Goal: Information Seeking & Learning: Compare options

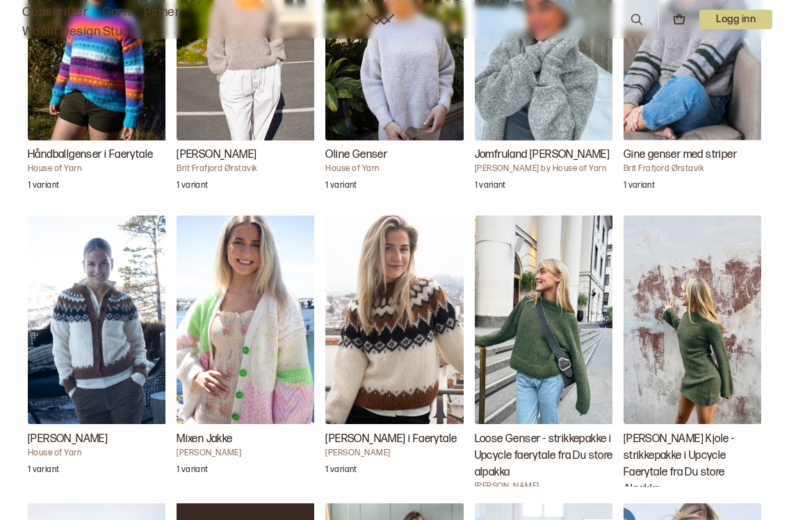
scroll to position [1559, 0]
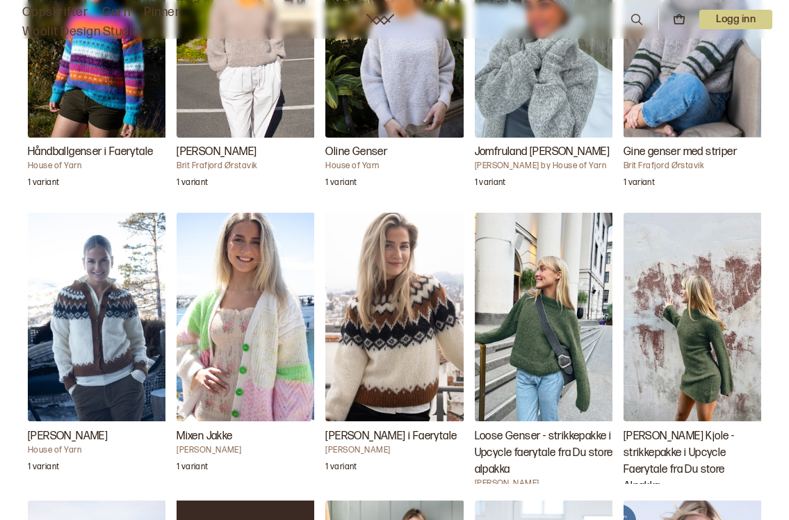
click at [383, 347] on img "Cilian Genser i Faerytale" at bounding box center [394, 317] width 139 height 208
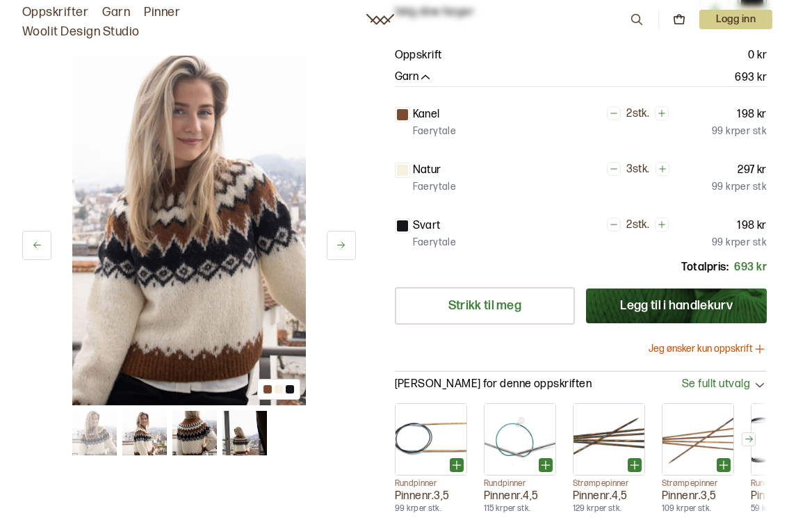
scroll to position [97, 0]
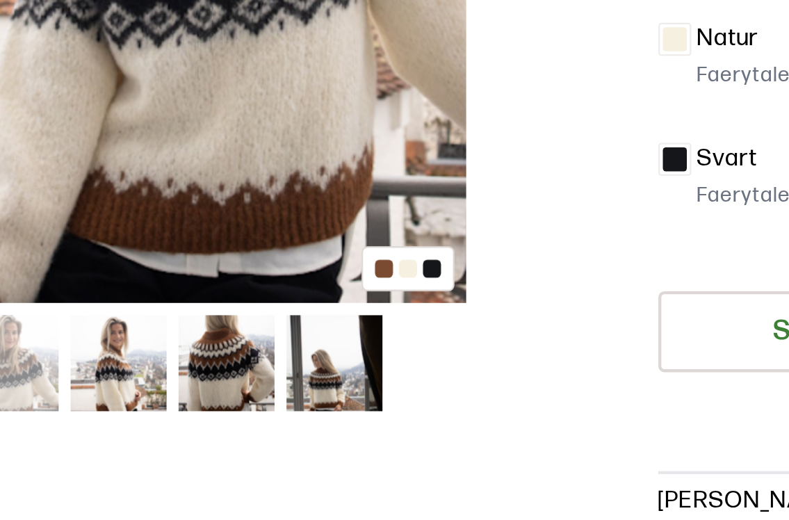
click at [122, 411] on img at bounding box center [144, 433] width 44 height 44
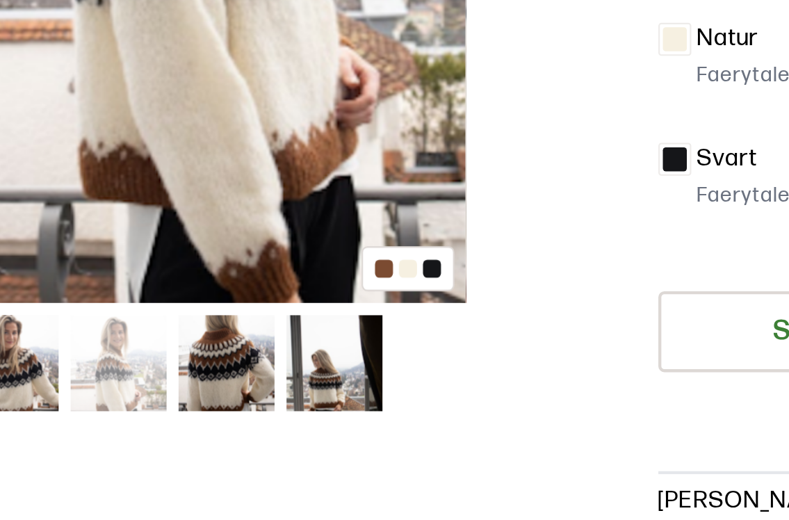
scroll to position [159, 0]
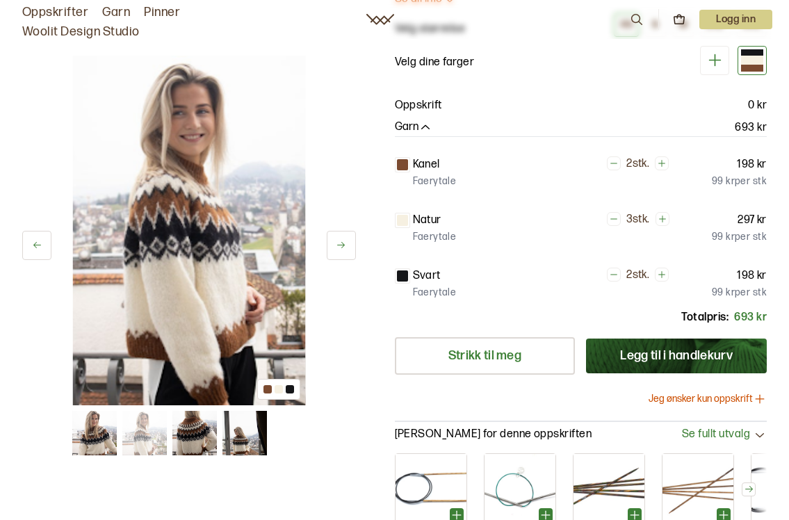
click at [179, 385] on img at bounding box center [188, 231] width 233 height 350
click at [188, 428] on img at bounding box center [194, 433] width 44 height 44
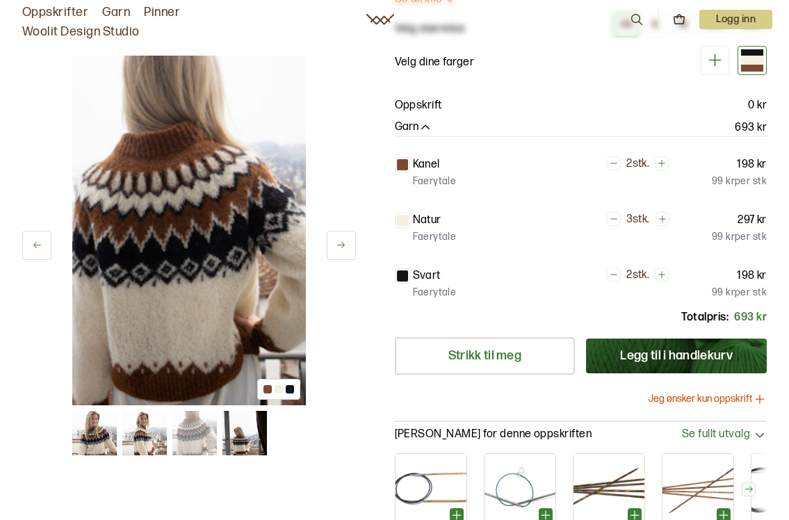
click at [236, 446] on img at bounding box center [244, 433] width 44 height 44
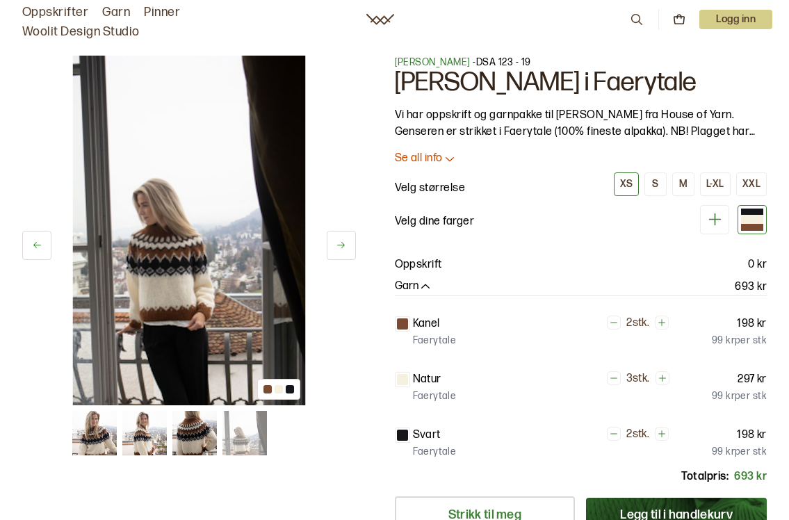
scroll to position [0, 0]
click at [443, 165] on icon at bounding box center [450, 158] width 14 height 14
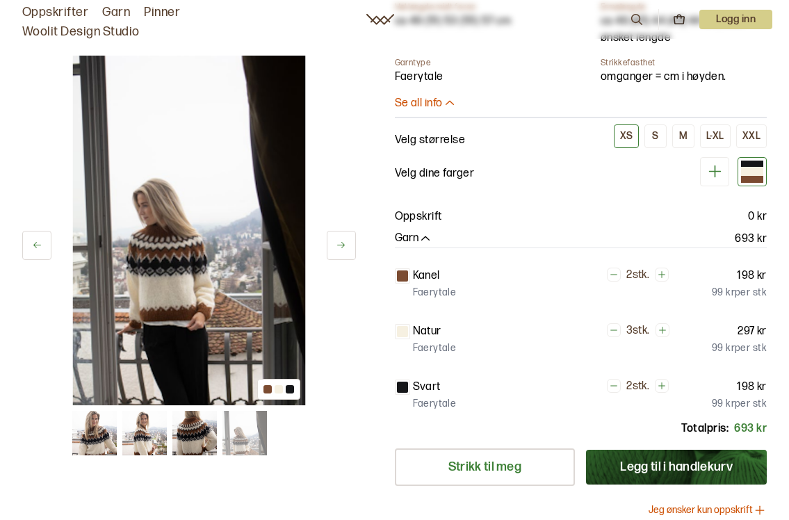
scroll to position [420, 0]
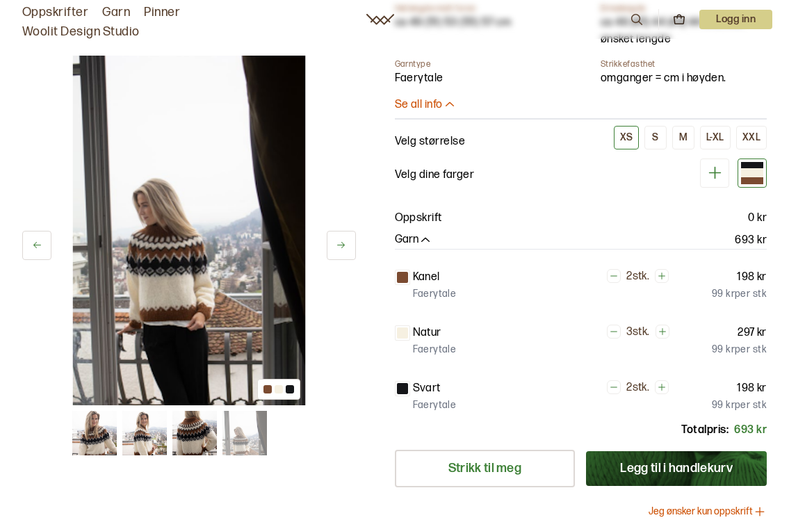
click at [99, 432] on img at bounding box center [94, 433] width 44 height 44
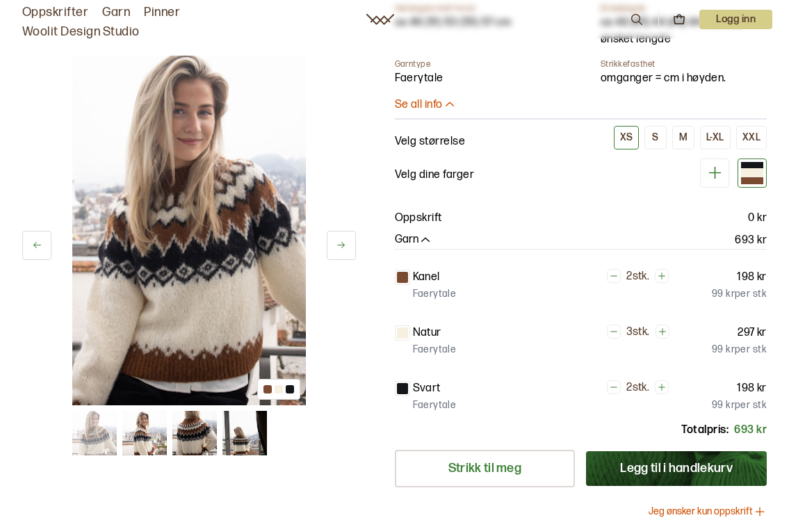
click at [147, 447] on img at bounding box center [144, 433] width 44 height 44
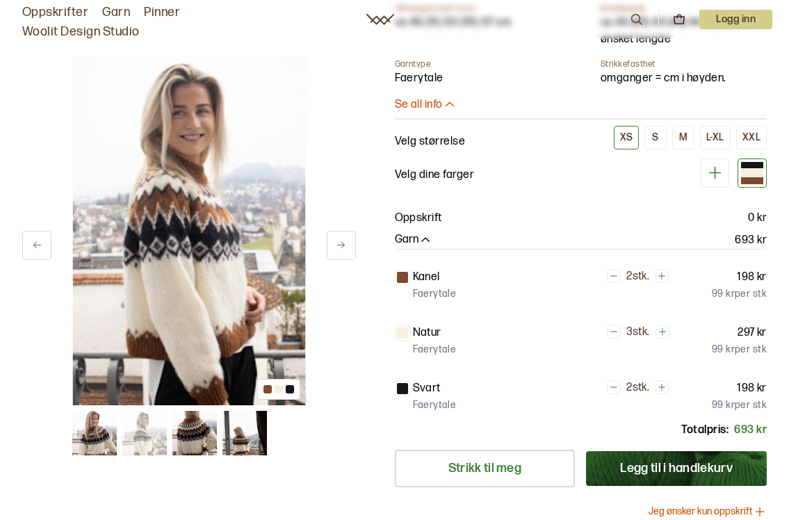
click at [190, 437] on img at bounding box center [194, 433] width 44 height 44
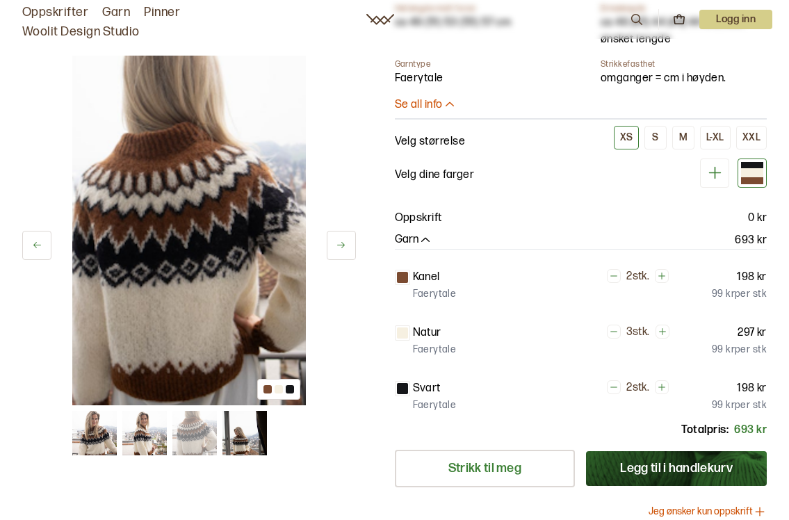
click at [245, 443] on img at bounding box center [244, 433] width 44 height 44
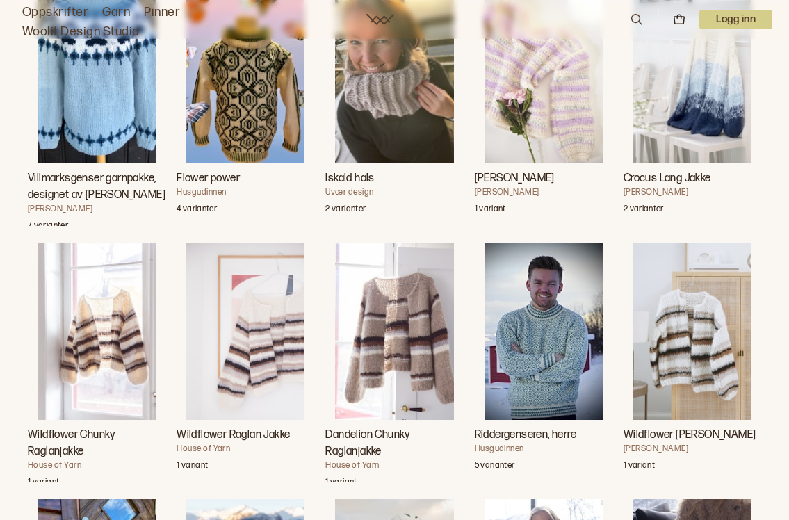
scroll to position [4993, 0]
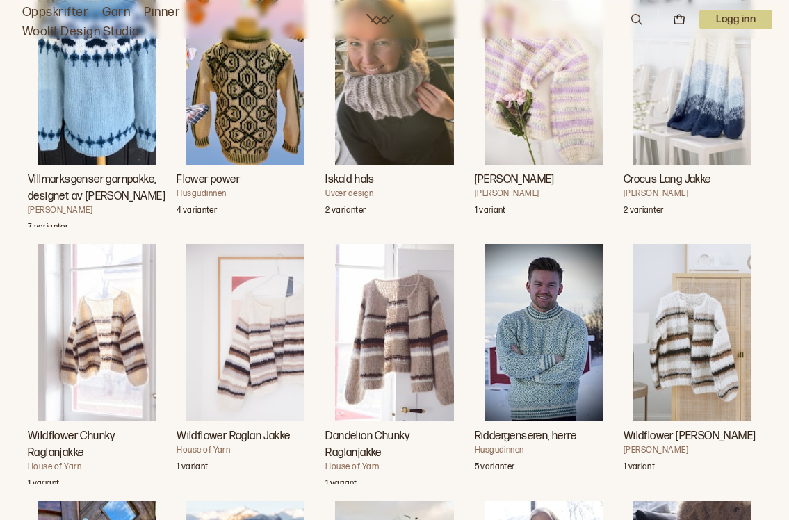
click at [397, 356] on img "Dandelion Chunky Raglanjakke" at bounding box center [394, 333] width 118 height 178
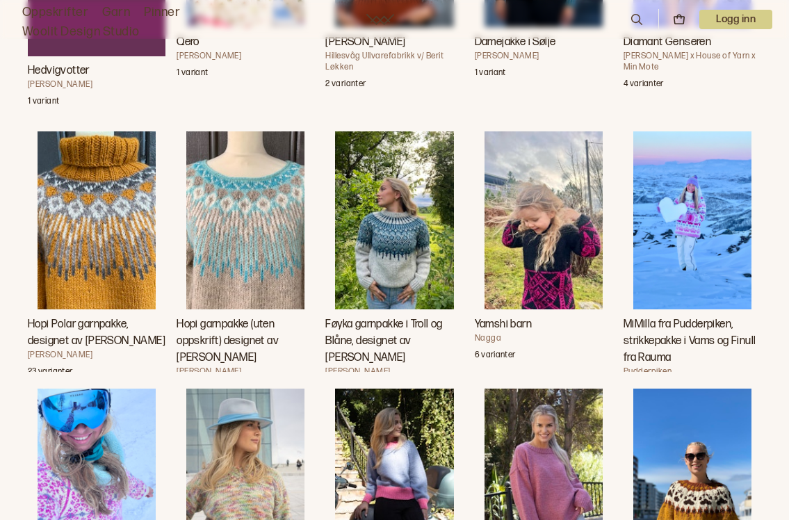
scroll to position [4436, 0]
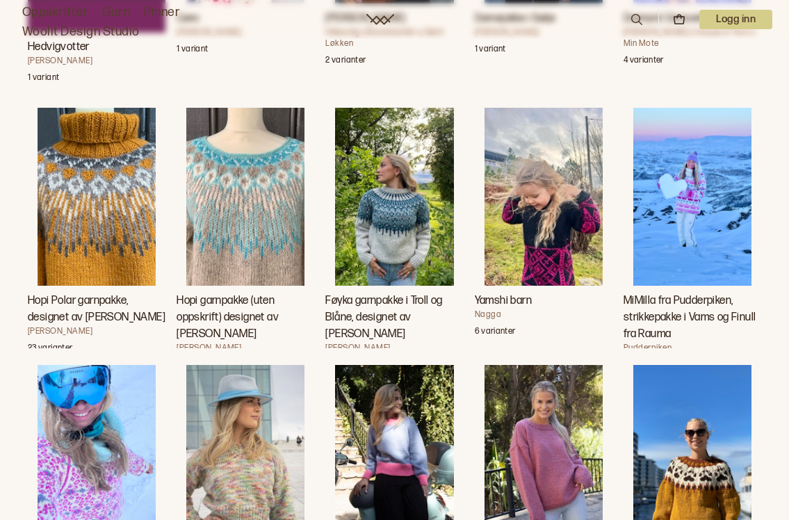
scroll to position [4993, 0]
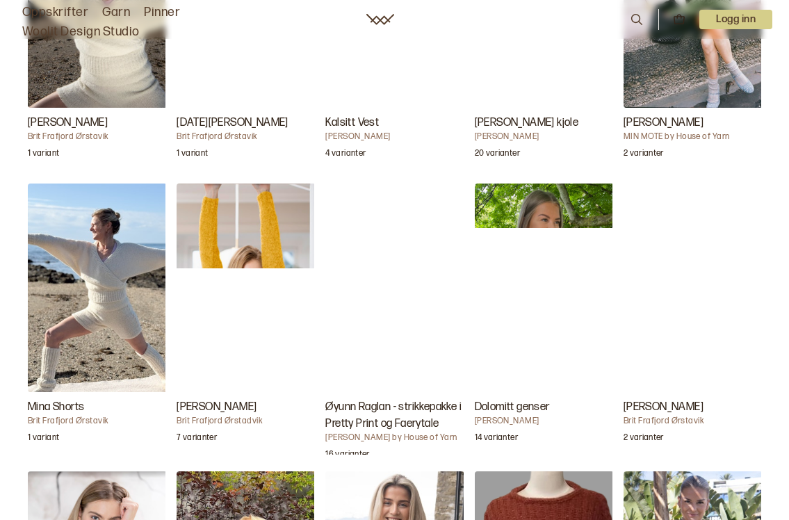
scroll to position [2451, 0]
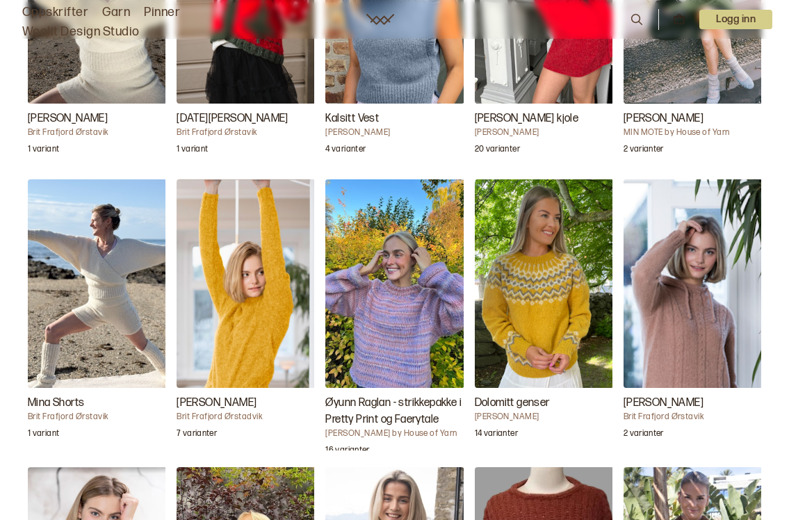
click at [537, 330] on img "Dolomitt genser" at bounding box center [544, 283] width 139 height 208
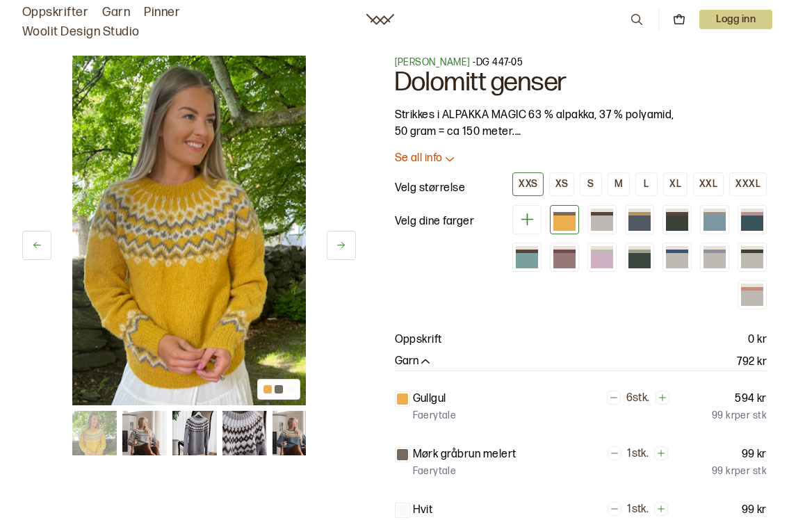
scroll to position [82, 0]
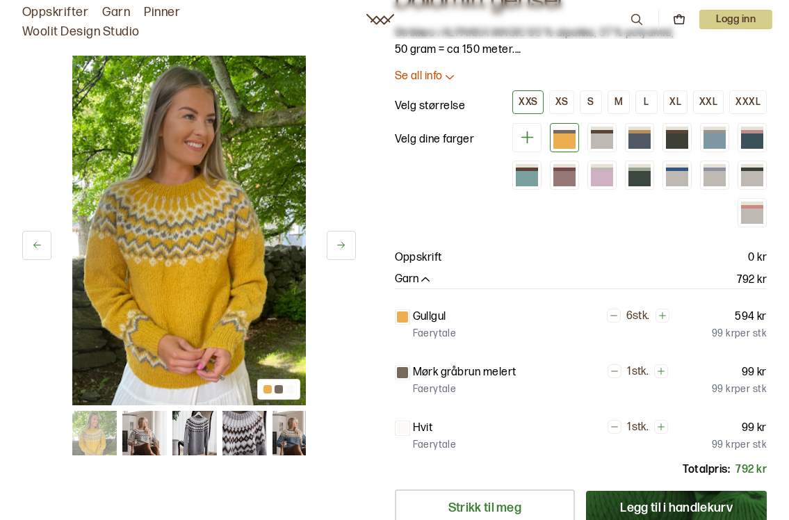
click at [252, 438] on img at bounding box center [244, 433] width 44 height 44
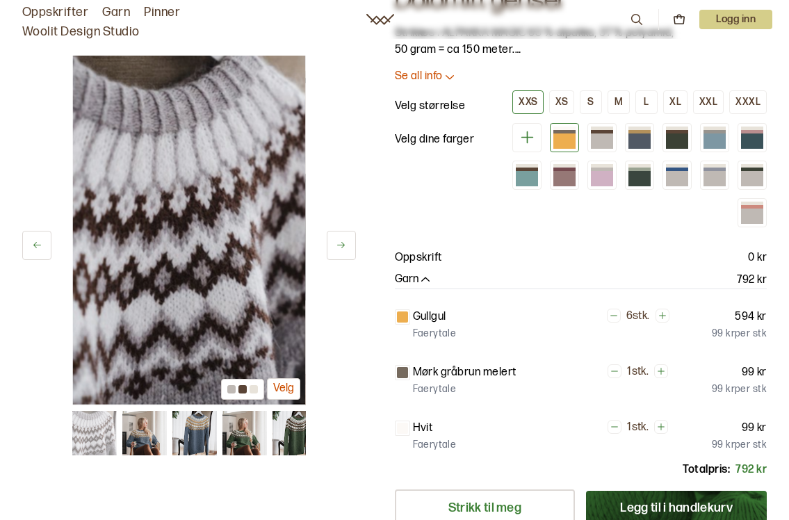
click at [195, 441] on img at bounding box center [194, 433] width 44 height 44
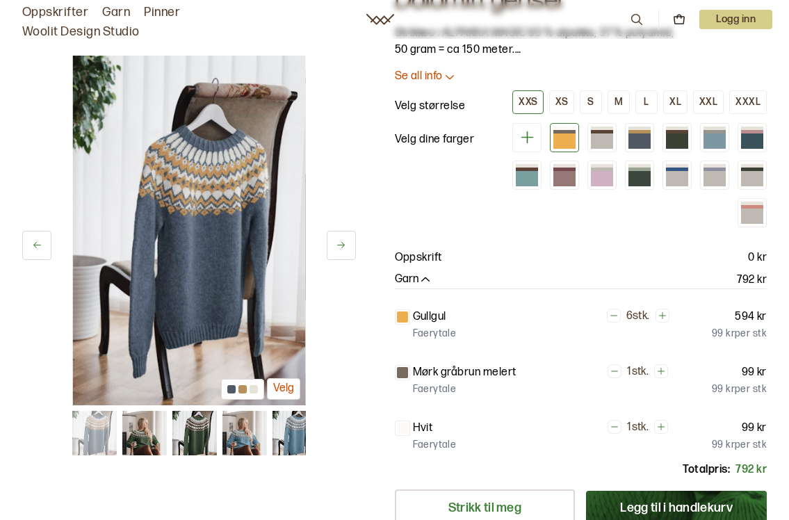
click at [243, 443] on img at bounding box center [244, 433] width 44 height 44
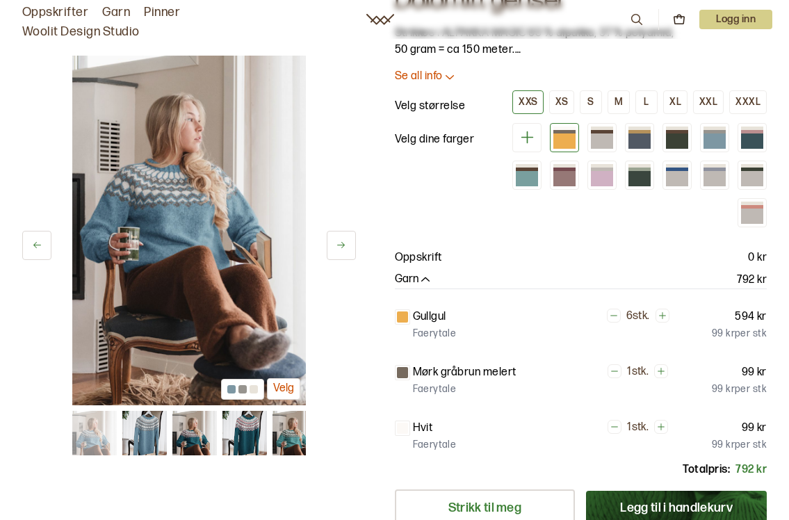
click at [297, 441] on img at bounding box center [294, 433] width 44 height 44
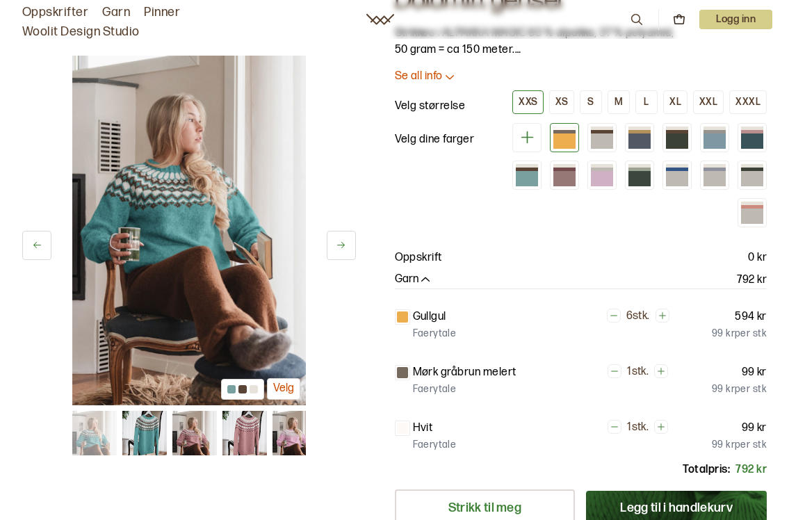
click at [87, 438] on img at bounding box center [94, 433] width 44 height 44
click at [293, 438] on img at bounding box center [294, 433] width 44 height 44
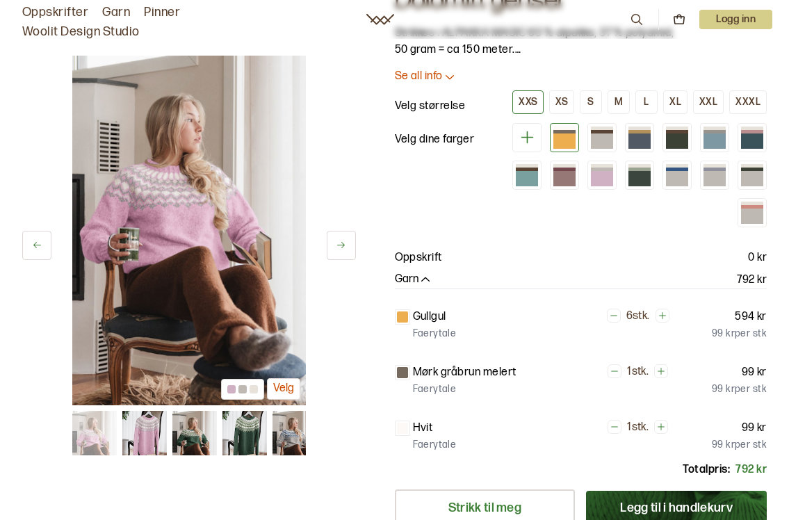
click at [281, 441] on img at bounding box center [294, 433] width 44 height 44
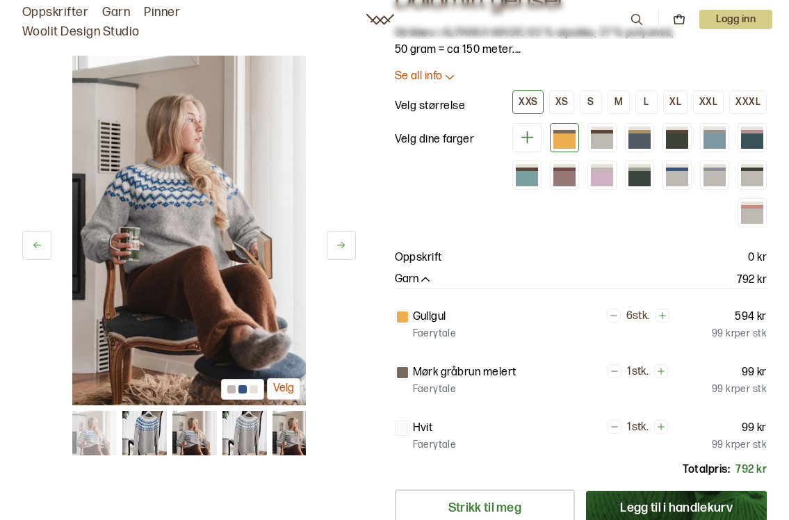
click at [236, 439] on img at bounding box center [244, 433] width 44 height 44
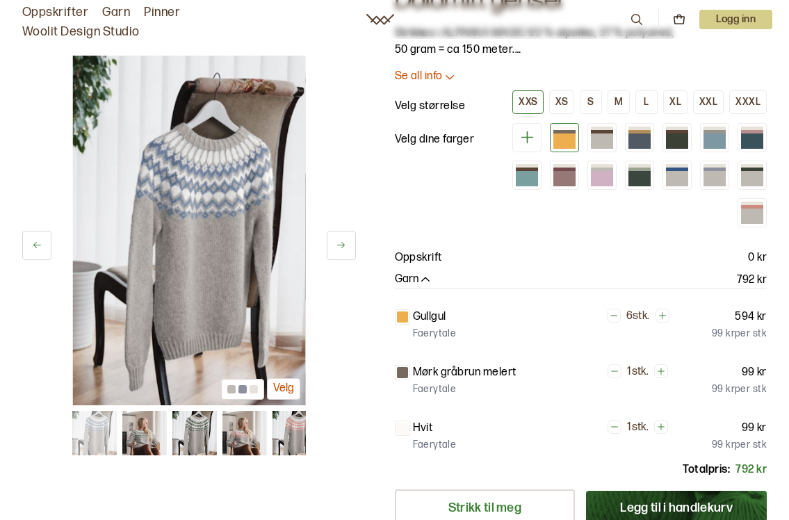
click at [240, 440] on img at bounding box center [244, 433] width 44 height 44
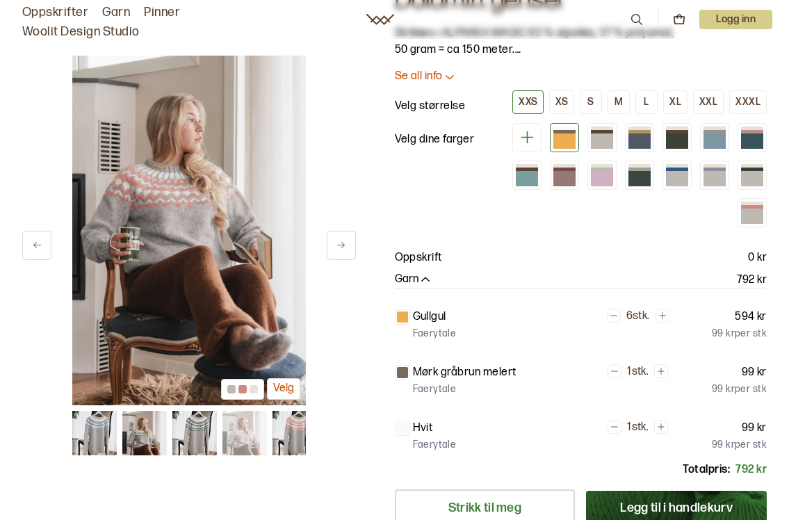
click at [289, 443] on img at bounding box center [294, 433] width 44 height 44
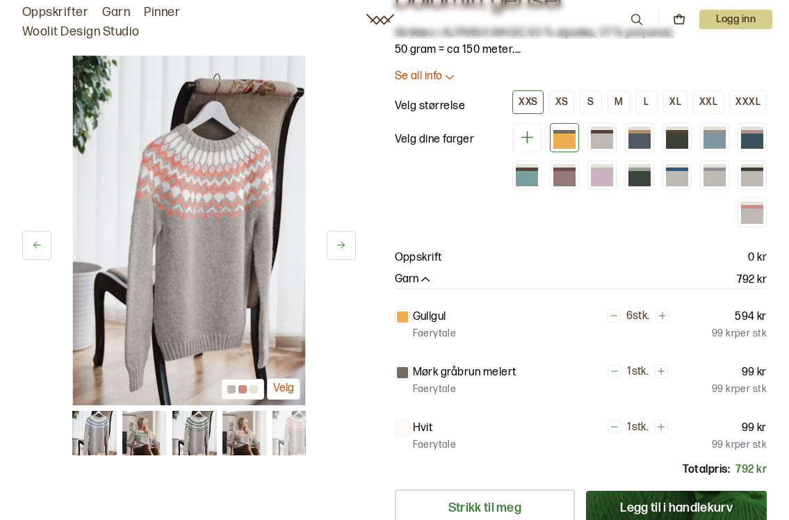
click at [289, 443] on img at bounding box center [294, 433] width 44 height 44
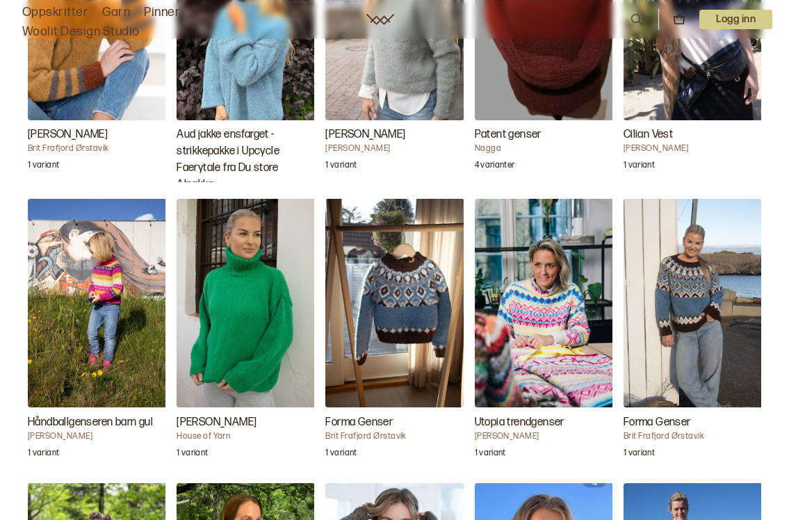
scroll to position [3017, 0]
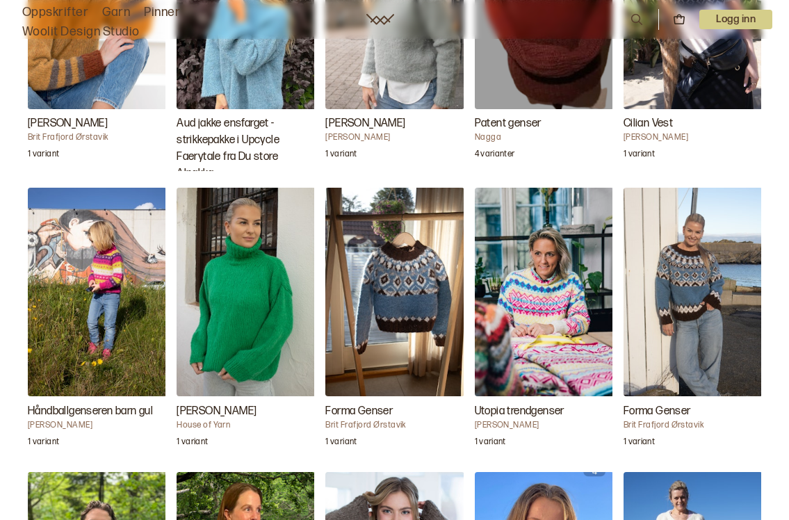
click at [680, 309] on img "Forma Genser" at bounding box center [692, 292] width 139 height 208
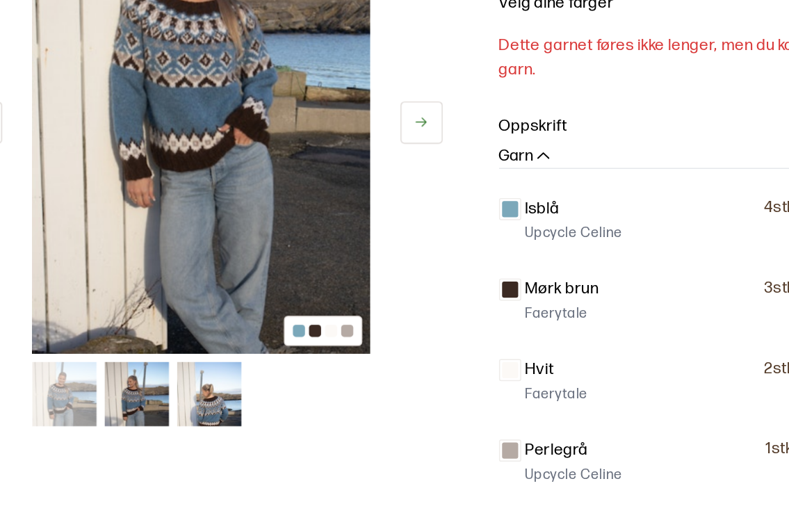
scroll to position [72, 0]
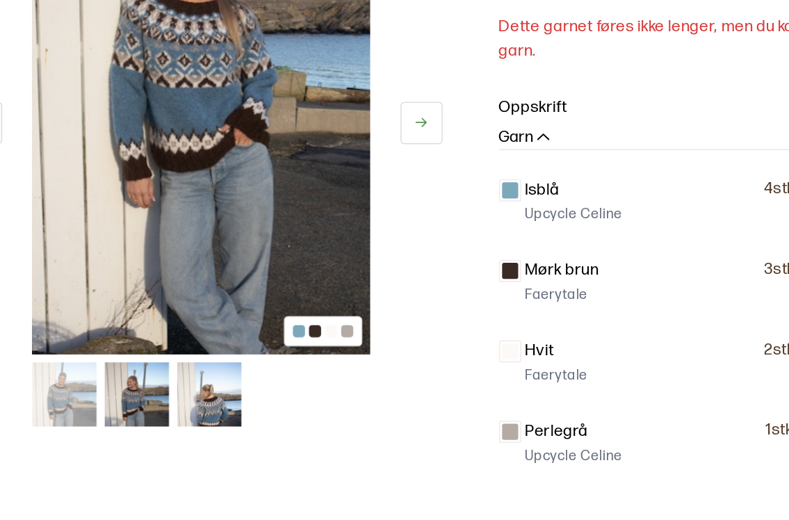
click at [172, 411] on img at bounding box center [194, 433] width 44 height 44
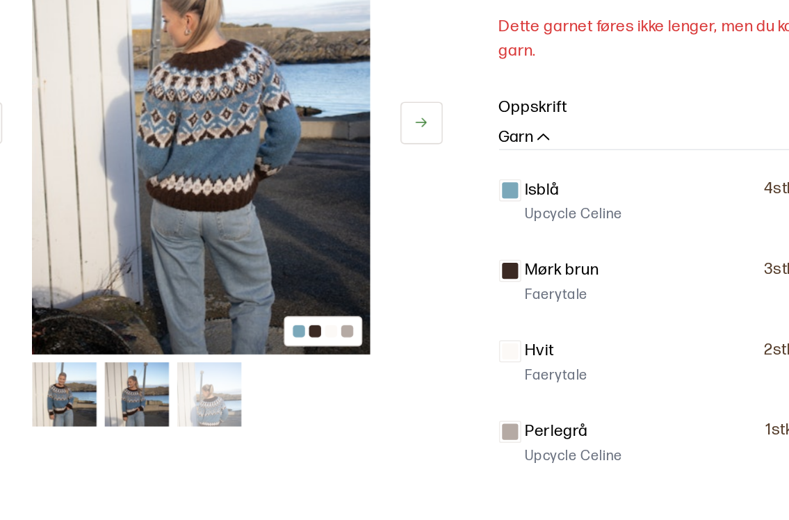
click at [117, 411] on div at bounding box center [188, 433] width 233 height 44
